Goal: Information Seeking & Learning: Learn about a topic

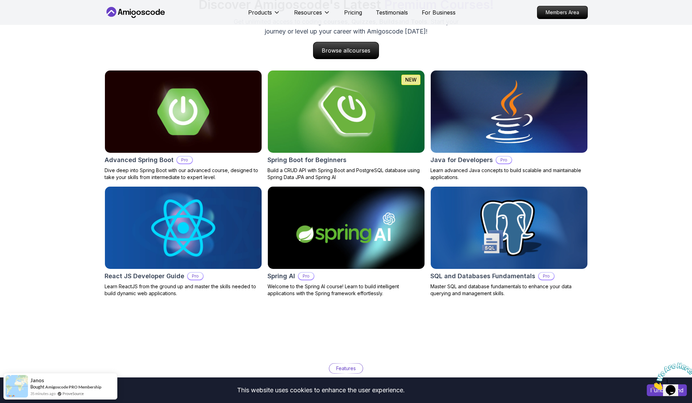
scroll to position [621, 0]
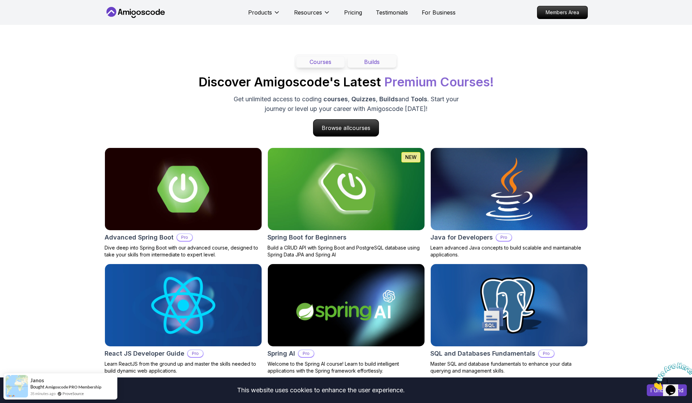
click at [362, 59] on button "Builds" at bounding box center [372, 62] width 49 height 12
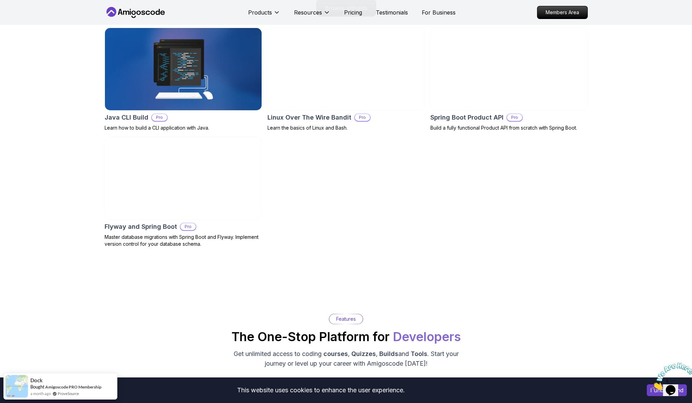
scroll to position [625, 0]
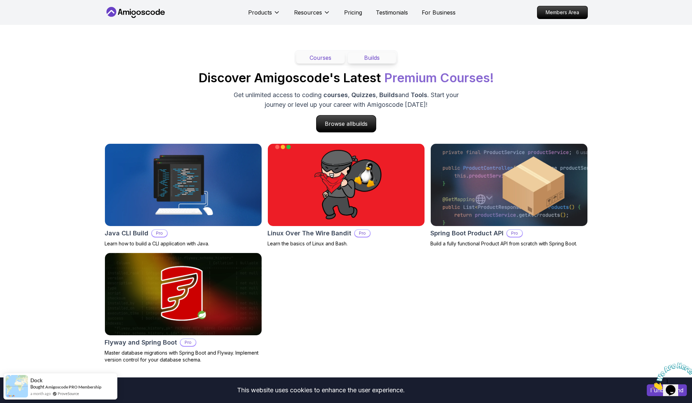
click at [315, 62] on button "Courses" at bounding box center [320, 58] width 49 height 12
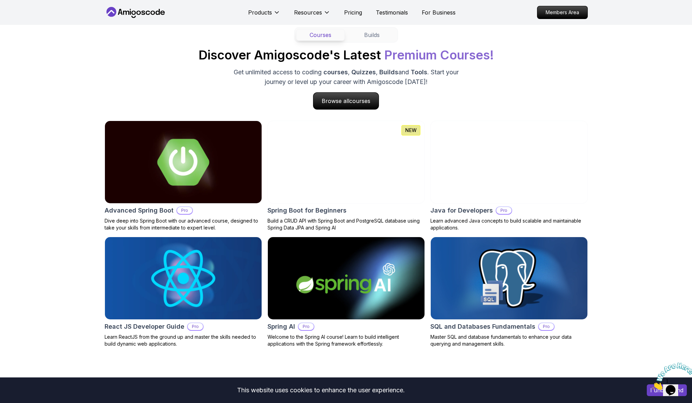
scroll to position [648, 0]
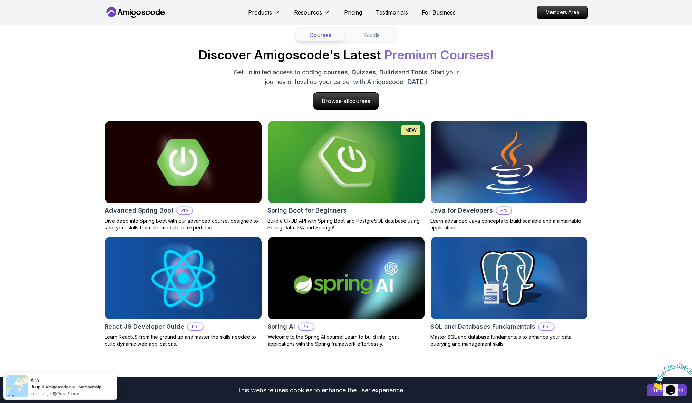
click at [387, 265] on img at bounding box center [346, 278] width 165 height 86
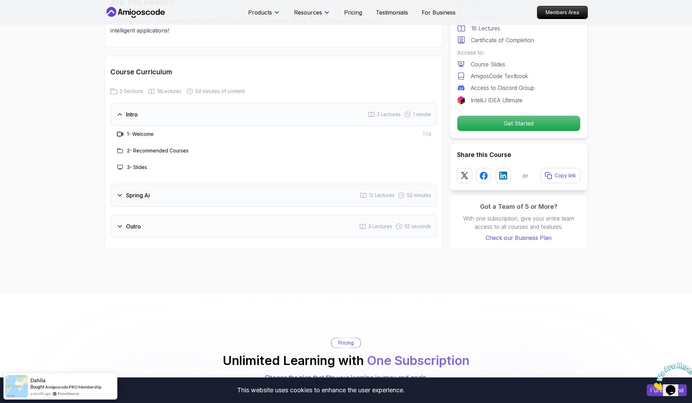
scroll to position [814, 0]
click at [130, 202] on div "Spring Ai 12 Lectures 52 minutes" at bounding box center [273, 195] width 327 height 23
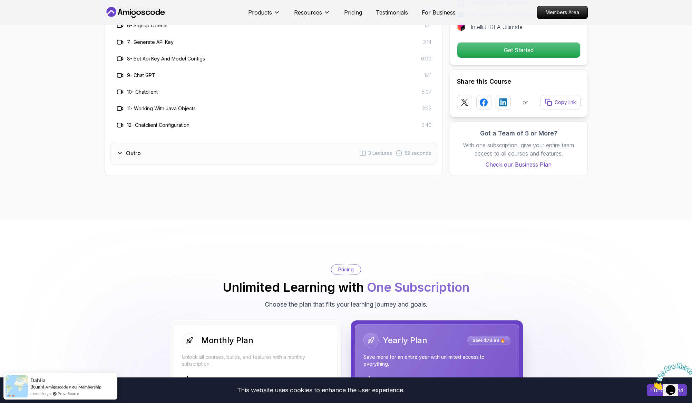
scroll to position [1040, 0]
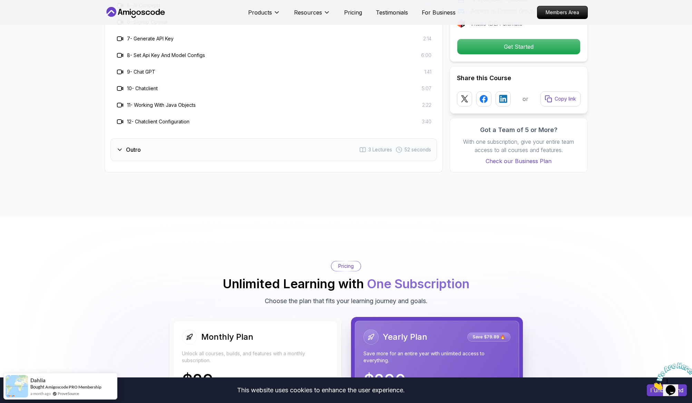
click at [167, 154] on div "Outro 3 Lectures 52 seconds" at bounding box center [273, 149] width 327 height 23
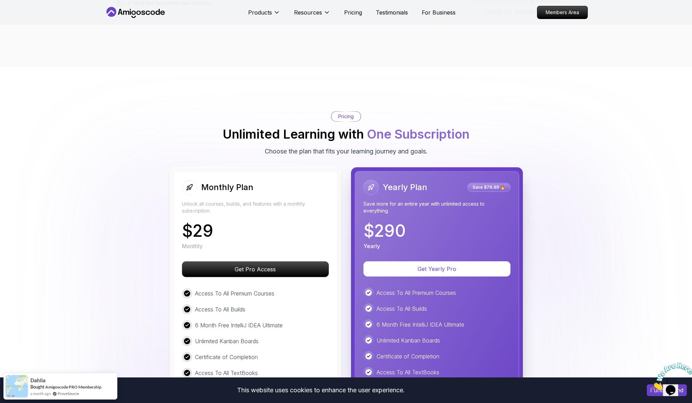
scroll to position [1167, 0]
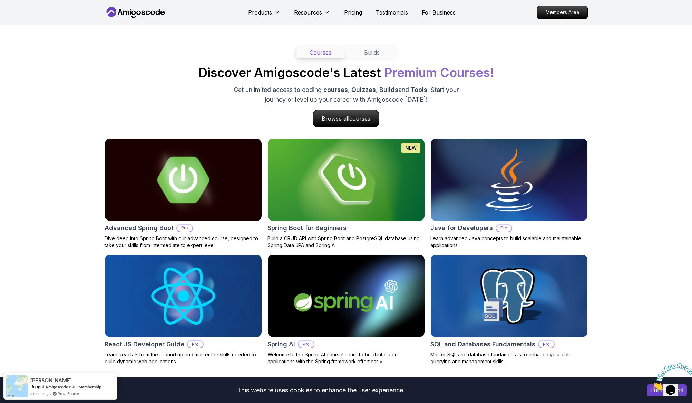
scroll to position [654, 0]
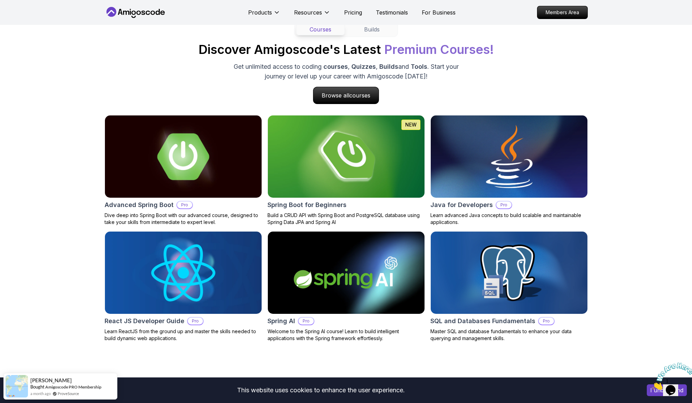
click at [327, 263] on img at bounding box center [346, 272] width 165 height 86
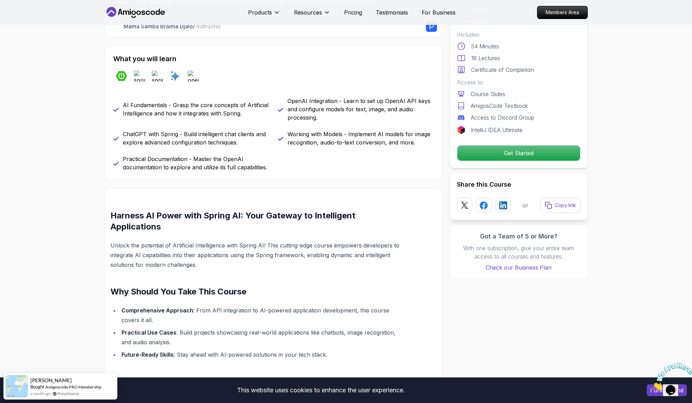
scroll to position [152, 0]
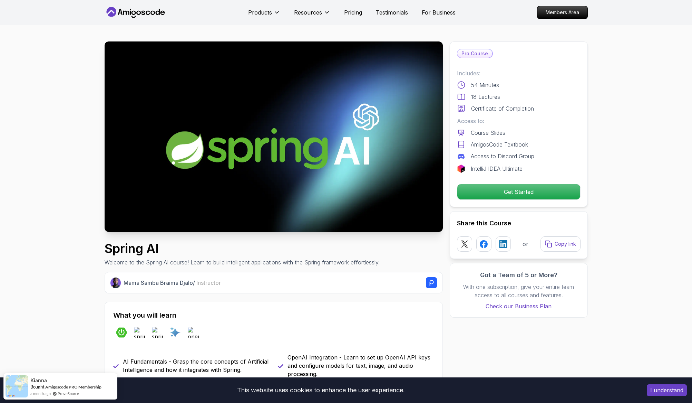
click at [135, 281] on p "Mama Samba Braima Djalo / Instructor" at bounding box center [172, 282] width 97 height 8
click at [173, 291] on div "Mama Samba Braima Djalo / Instructor" at bounding box center [274, 282] width 338 height 21
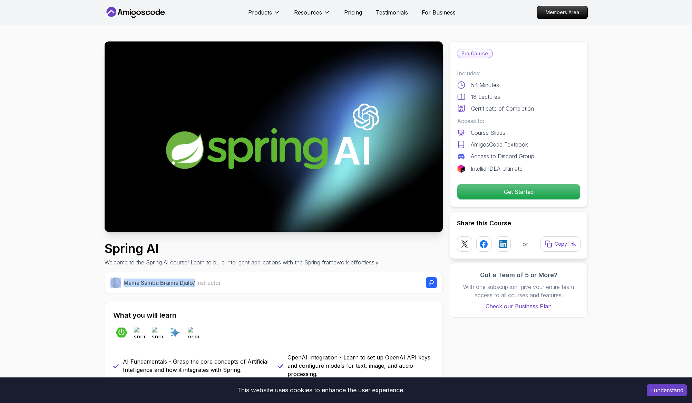
drag, startPoint x: 178, startPoint y: 284, endPoint x: 122, endPoint y: 284, distance: 56.6
click at [122, 284] on div "Mama Samba Braima Djalo / Instructor" at bounding box center [273, 282] width 327 height 11
